Goal: Information Seeking & Learning: Find specific fact

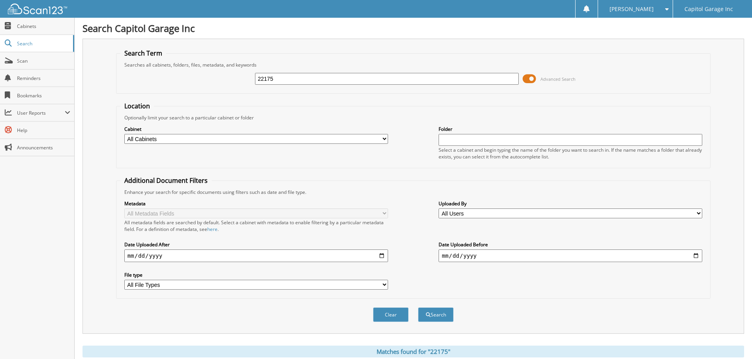
click at [288, 75] on input "22175" at bounding box center [387, 79] width 264 height 12
type input "22431"
click at [418, 308] on button "Search" at bounding box center [436, 315] width 36 height 15
click at [437, 50] on fieldset "Search Term Searches all cabinets, folders, files, metadata, and keywords 22431…" at bounding box center [413, 71] width 594 height 45
